Goal: Navigation & Orientation: Find specific page/section

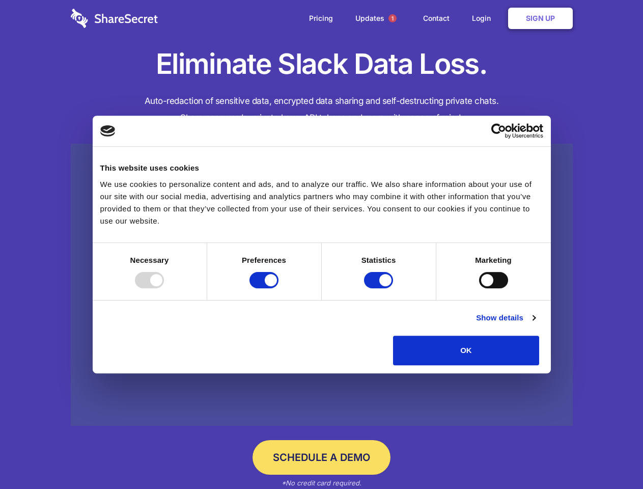
click at [164, 288] on div at bounding box center [149, 280] width 29 height 16
click at [279, 288] on input "Preferences" at bounding box center [264, 280] width 29 height 16
checkbox input "false"
click at [380, 288] on input "Statistics" at bounding box center [378, 280] width 29 height 16
checkbox input "false"
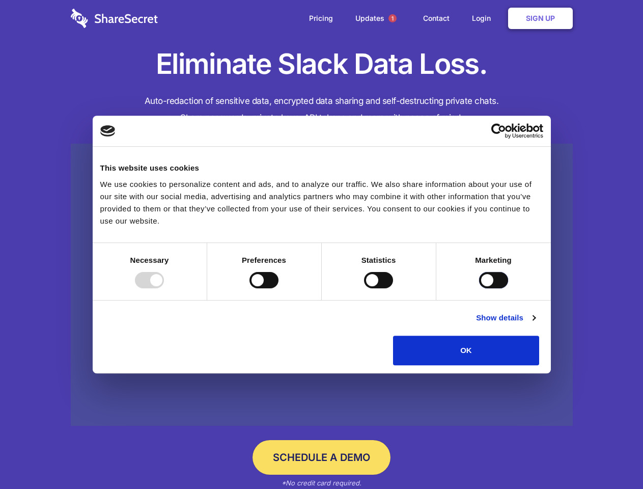
click at [479, 288] on input "Marketing" at bounding box center [493, 280] width 29 height 16
checkbox input "true"
click at [535, 324] on link "Show details" at bounding box center [505, 318] width 59 height 12
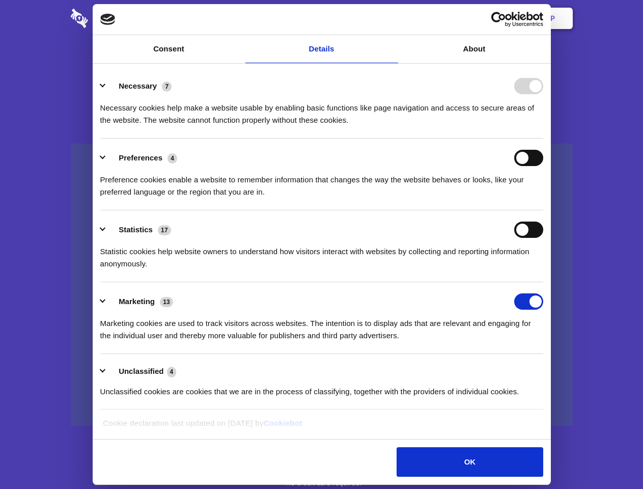
click at [543, 139] on li "Necessary 7 Necessary cookies help make a website usable by enabling basic func…" at bounding box center [321, 103] width 443 height 72
click at [392, 18] on span "1" at bounding box center [393, 18] width 8 height 8
